Goal: Find specific page/section: Find specific page/section

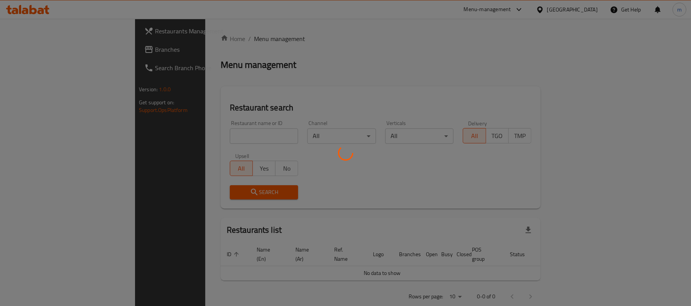
click at [176, 139] on div at bounding box center [345, 153] width 691 height 306
click at [42, 54] on div at bounding box center [345, 153] width 691 height 306
click at [42, 53] on div at bounding box center [345, 153] width 691 height 306
click at [40, 49] on div at bounding box center [345, 153] width 691 height 306
click at [39, 49] on div at bounding box center [345, 153] width 691 height 306
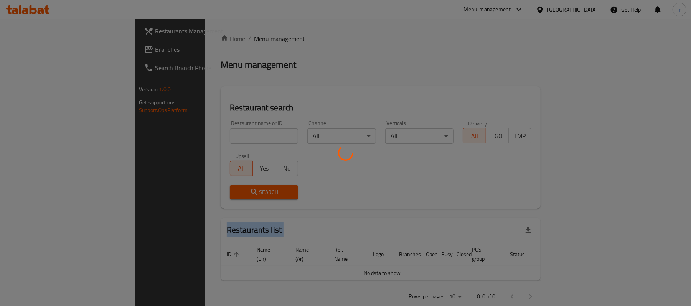
click at [39, 49] on div at bounding box center [345, 153] width 691 height 306
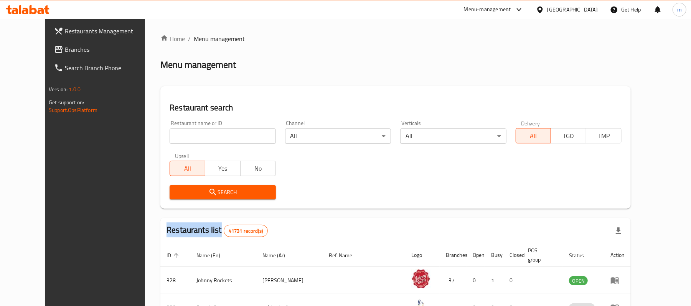
click at [65, 49] on span "Branches" at bounding box center [109, 49] width 89 height 9
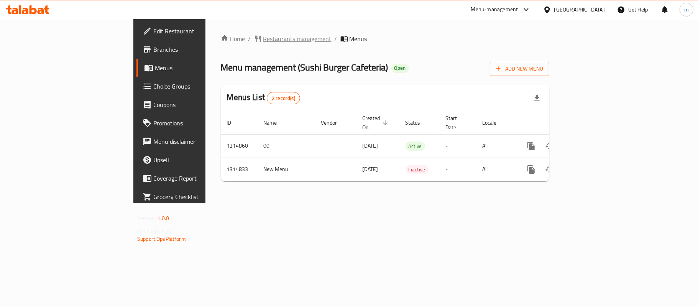
click at [263, 37] on span "Restaurants management" at bounding box center [297, 38] width 68 height 9
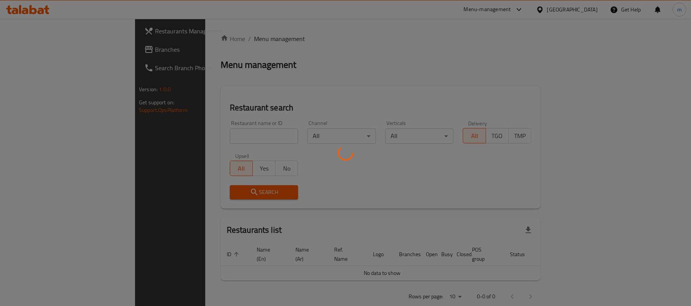
click at [209, 138] on div at bounding box center [345, 153] width 691 height 306
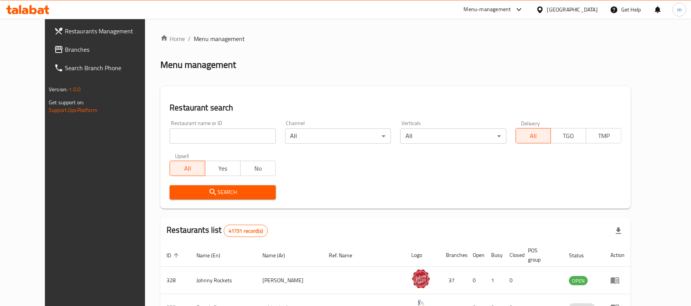
click at [209, 138] on input "search" at bounding box center [223, 135] width 106 height 15
paste input "707063"
type input "707063"
click button "Search" at bounding box center [223, 192] width 106 height 14
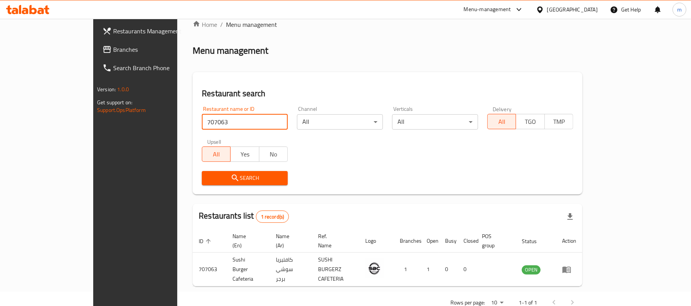
scroll to position [21, 0]
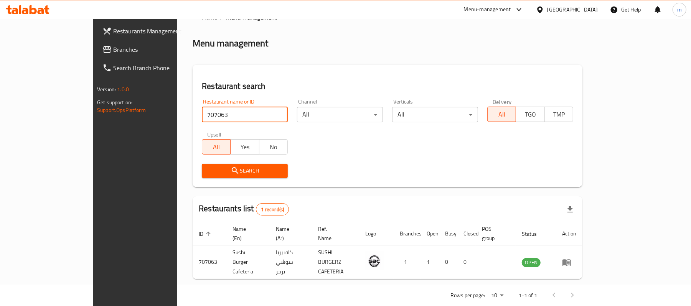
click button "Search" at bounding box center [245, 171] width 86 height 14
click at [113, 52] on span "Branches" at bounding box center [157, 49] width 89 height 9
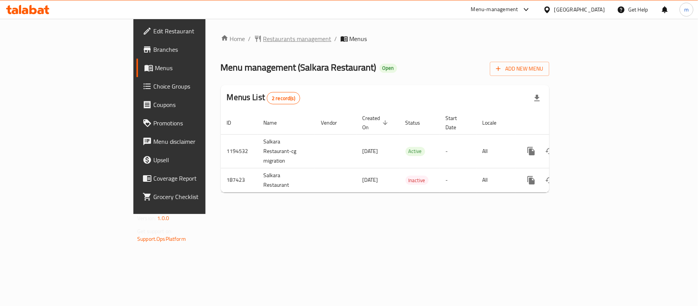
click at [263, 40] on span "Restaurants management" at bounding box center [297, 38] width 68 height 9
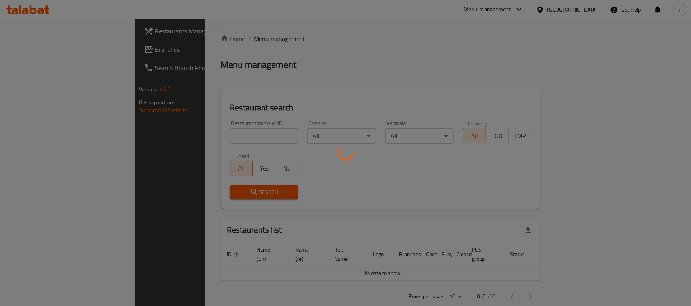
click at [189, 135] on div at bounding box center [345, 153] width 691 height 306
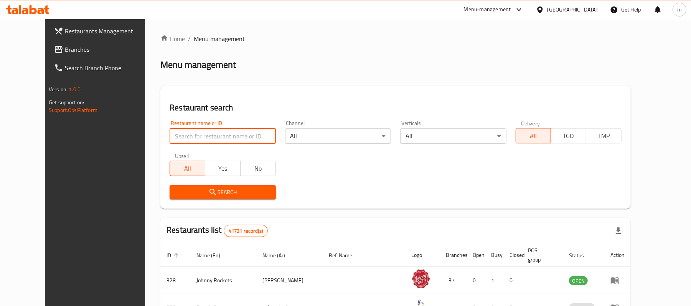
click at [189, 135] on input "search" at bounding box center [223, 135] width 106 height 15
paste input "620136"
click button "Search" at bounding box center [223, 192] width 106 height 14
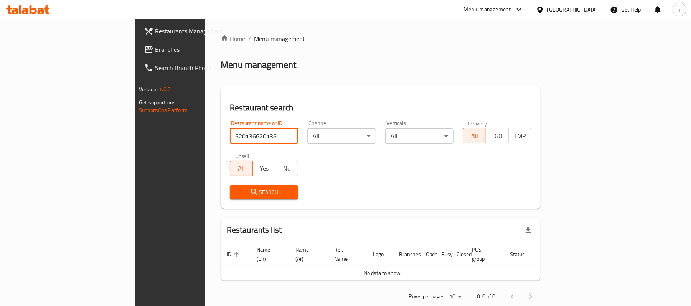
click at [230, 129] on input "620136620136" at bounding box center [264, 135] width 69 height 15
paste input "search"
type input "620136"
click at [250, 194] on icon "submit" at bounding box center [254, 192] width 9 height 9
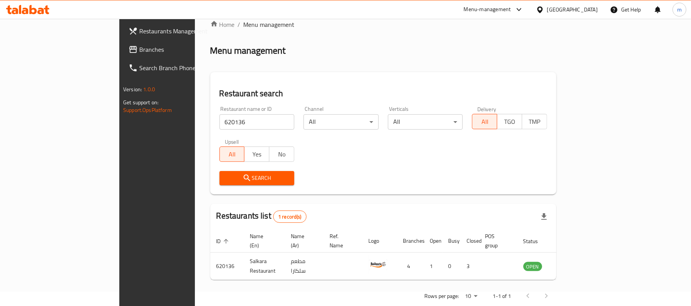
scroll to position [21, 0]
